Goal: Find specific page/section: Find specific page/section

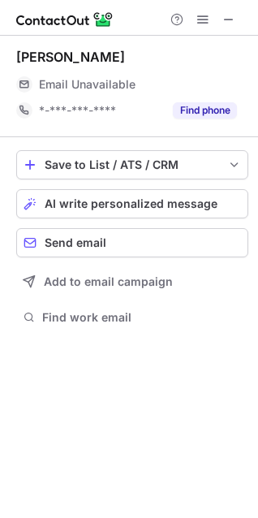
scroll to position [315, 258]
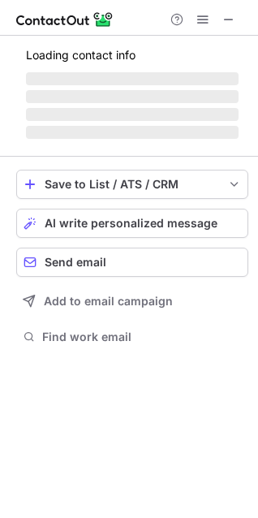
scroll to position [334, 258]
